Goal: Find specific page/section: Find specific page/section

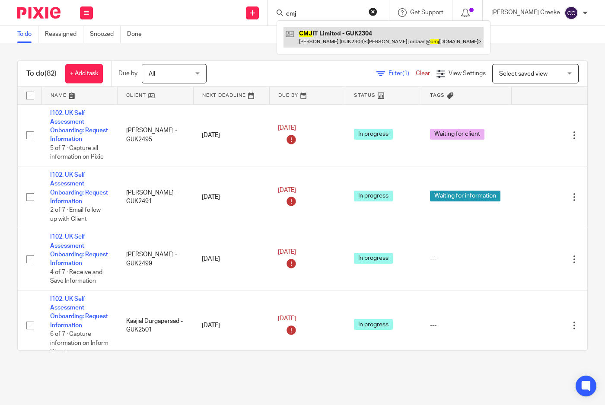
type input "cmj"
click at [347, 41] on link at bounding box center [384, 37] width 200 height 20
click at [359, 38] on link at bounding box center [384, 37] width 200 height 20
click at [340, 37] on link at bounding box center [384, 37] width 200 height 20
